Goal: Task Accomplishment & Management: Use online tool/utility

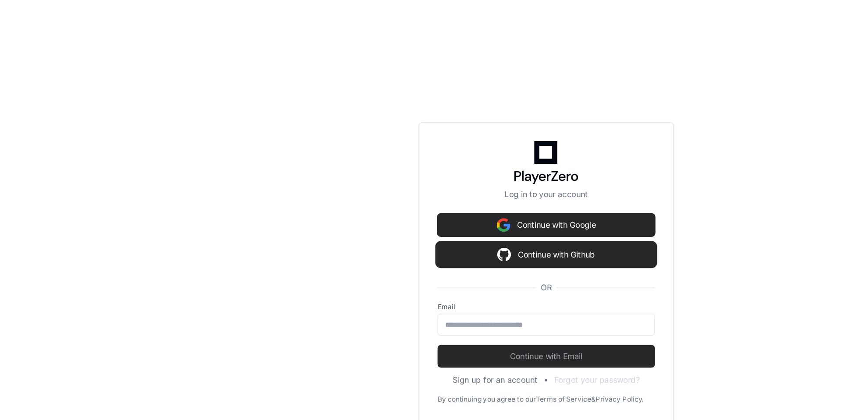
click at [419, 195] on button "Continue with Github" at bounding box center [420, 197] width 167 height 18
click at [374, 199] on button "Continue with Github" at bounding box center [420, 197] width 167 height 18
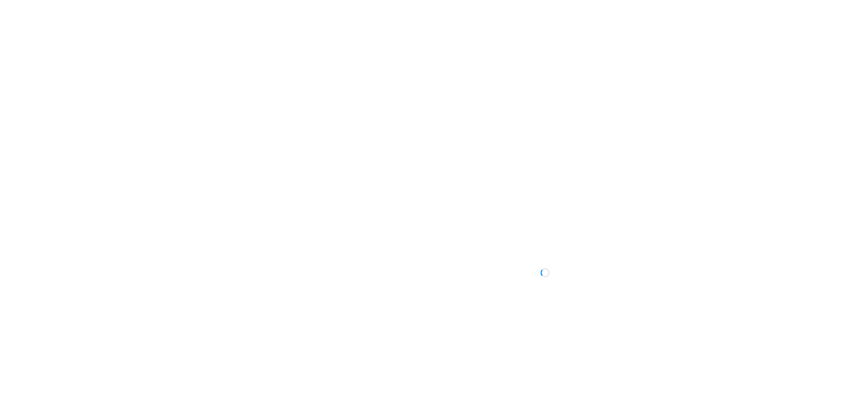
click at [89, 55] on div at bounding box center [421, 210] width 842 height 420
click at [82, 159] on div at bounding box center [421, 210] width 842 height 420
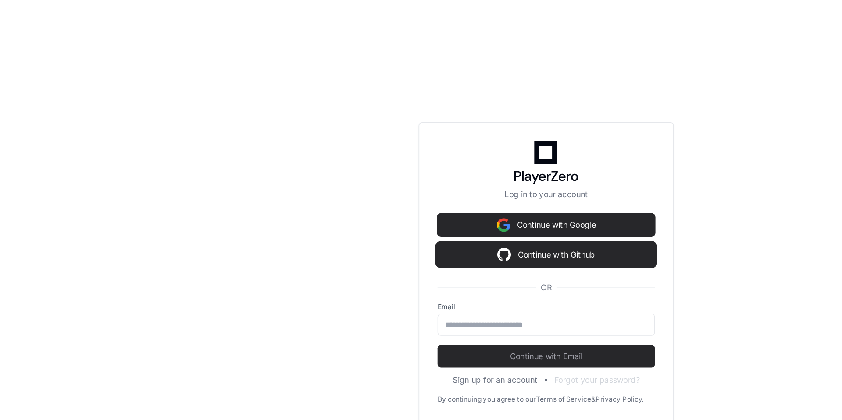
click at [402, 192] on button "Continue with Github" at bounding box center [420, 197] width 167 height 18
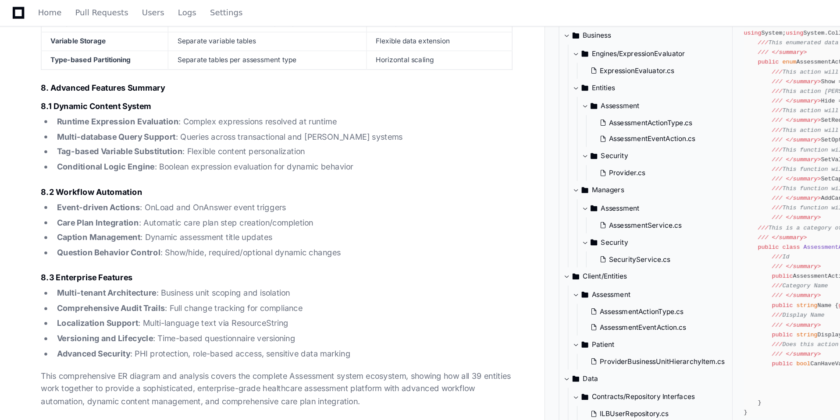
scroll to position [7338, 0]
click at [138, 135] on ul "Runtime Expression Evaluation : Complex expressions resolved at runtime Multi-d…" at bounding box center [213, 112] width 363 height 45
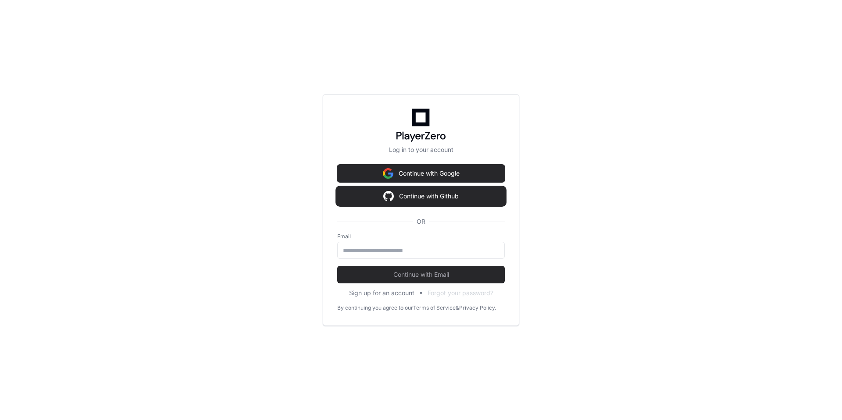
click at [408, 198] on button "Continue with Github" at bounding box center [420, 197] width 167 height 18
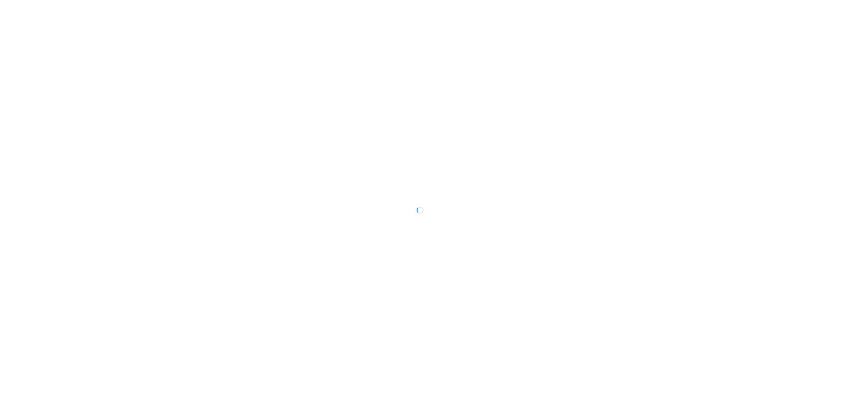
click at [364, 172] on div at bounding box center [421, 210] width 842 height 420
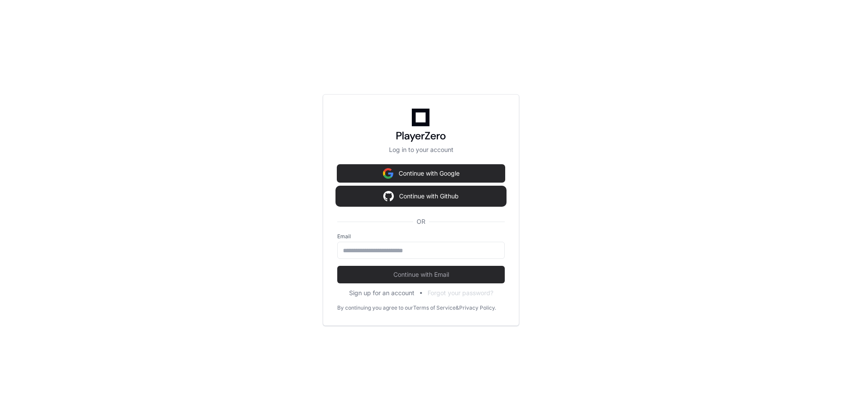
click at [365, 202] on button "Continue with Github" at bounding box center [420, 197] width 167 height 18
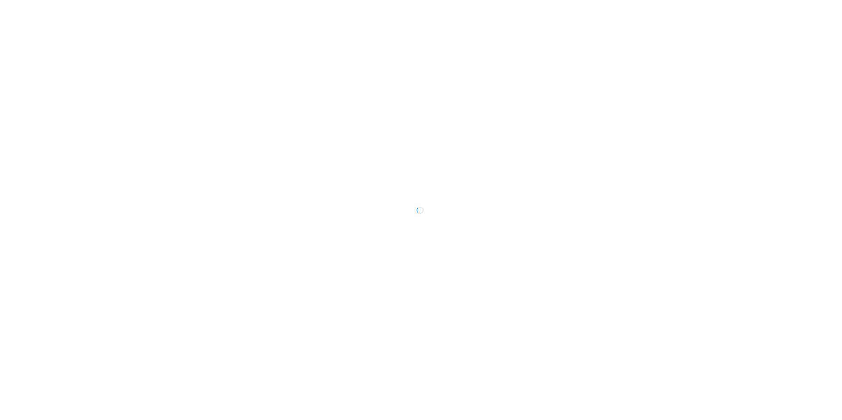
click at [51, 282] on div at bounding box center [421, 210] width 842 height 420
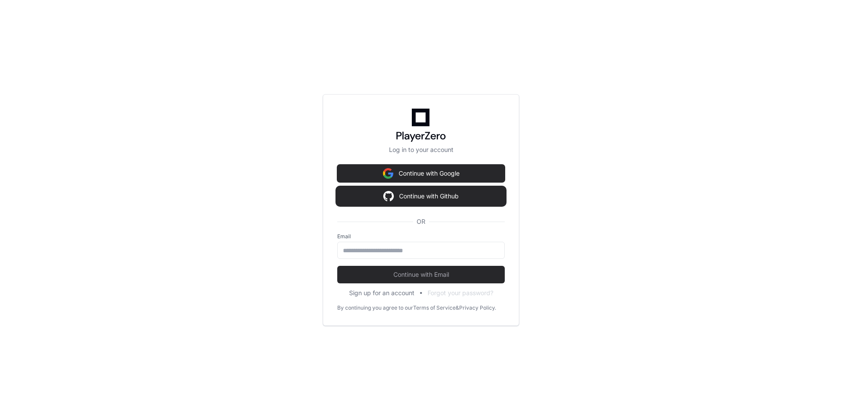
click at [381, 199] on button "Continue with Github" at bounding box center [420, 197] width 167 height 18
